Goal: Book appointment/travel/reservation

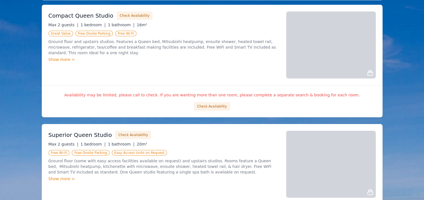
scroll to position [112, 0]
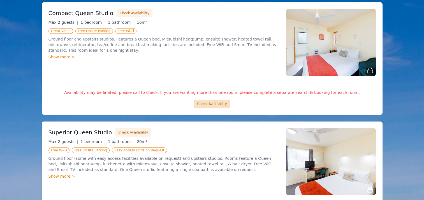
click at [211, 105] on button "Check Availability" at bounding box center [212, 104] width 36 height 8
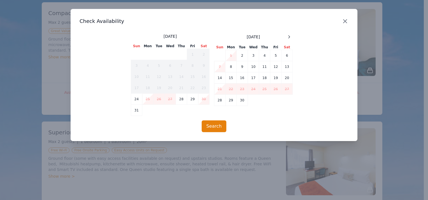
click at [344, 22] on icon "button" at bounding box center [345, 21] width 7 height 7
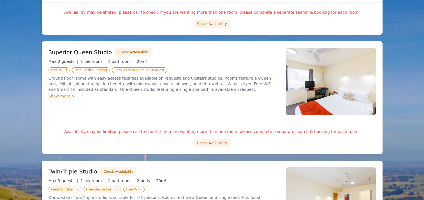
scroll to position [196, 0]
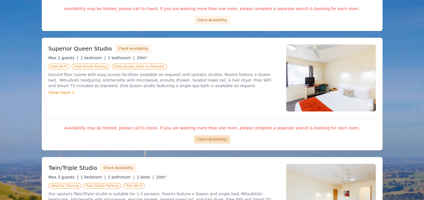
click at [213, 138] on button "Check Availability" at bounding box center [212, 140] width 36 height 8
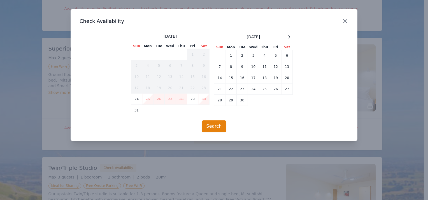
click at [346, 20] on icon "button" at bounding box center [344, 21] width 3 height 3
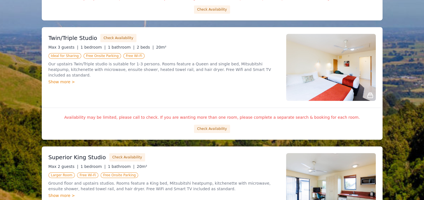
scroll to position [336, 0]
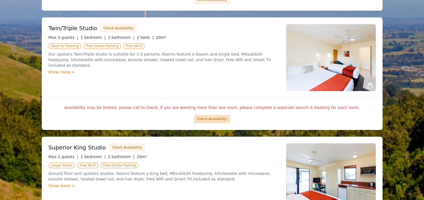
click at [213, 116] on button "Check Availability" at bounding box center [212, 119] width 36 height 8
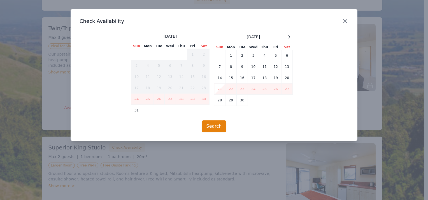
click at [344, 24] on icon "button" at bounding box center [345, 21] width 7 height 7
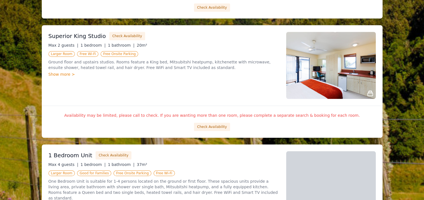
scroll to position [448, 0]
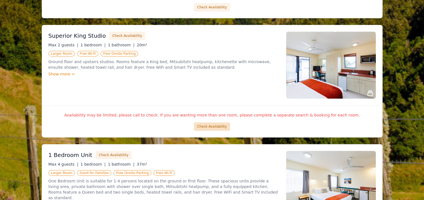
click at [213, 126] on button "Check Availability" at bounding box center [212, 127] width 36 height 8
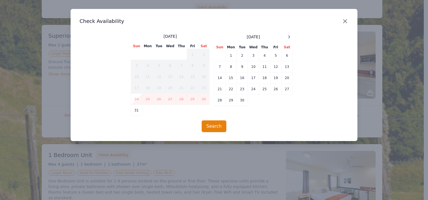
click at [345, 21] on icon "button" at bounding box center [344, 21] width 3 height 3
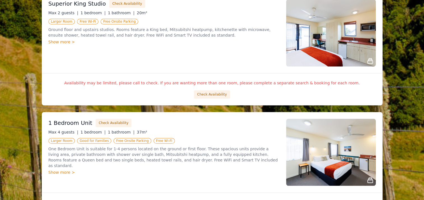
scroll to position [532, 0]
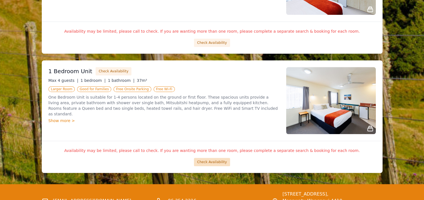
click at [209, 161] on button "Check Availability" at bounding box center [212, 162] width 36 height 8
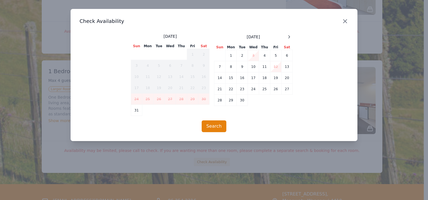
click at [344, 20] on icon "button" at bounding box center [345, 21] width 7 height 7
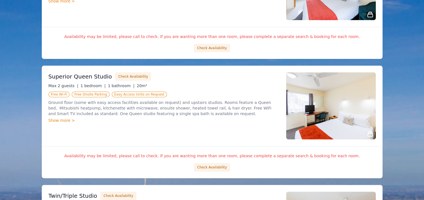
scroll to position [0, 0]
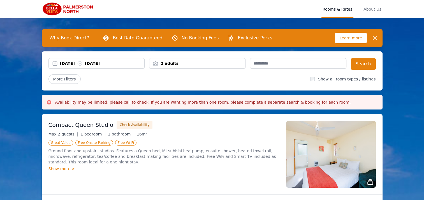
click at [72, 13] on img at bounding box center [69, 8] width 54 height 13
